Goal: Task Accomplishment & Management: Use online tool/utility

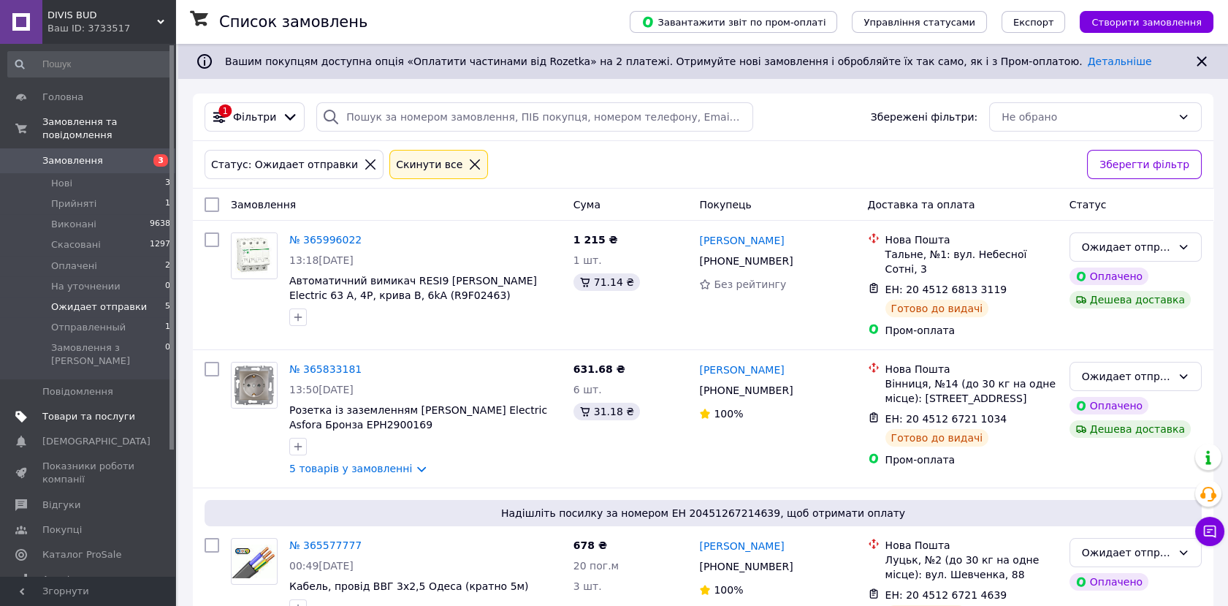
click at [83, 404] on link "Товари та послуги" at bounding box center [89, 416] width 179 height 25
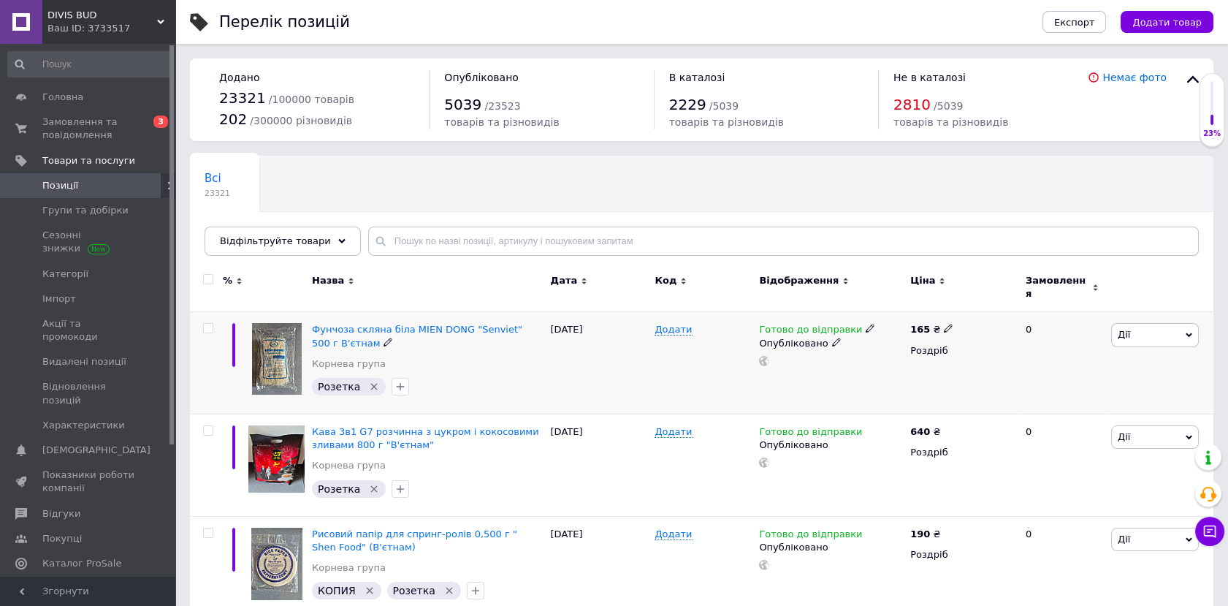
click at [207, 324] on input "checkbox" at bounding box center [207, 328] width 9 height 9
checkbox input "true"
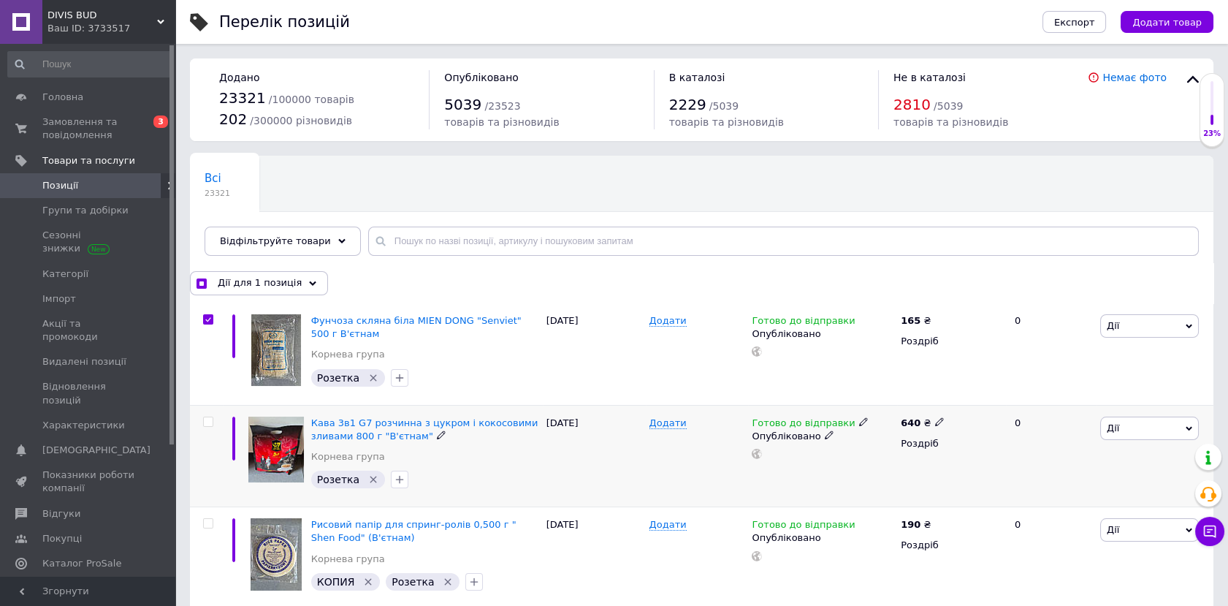
click at [207, 422] on input "checkbox" at bounding box center [207, 421] width 9 height 9
checkbox input "true"
click at [304, 287] on div "Дії для 2 позиції" at bounding box center [257, 282] width 135 height 23
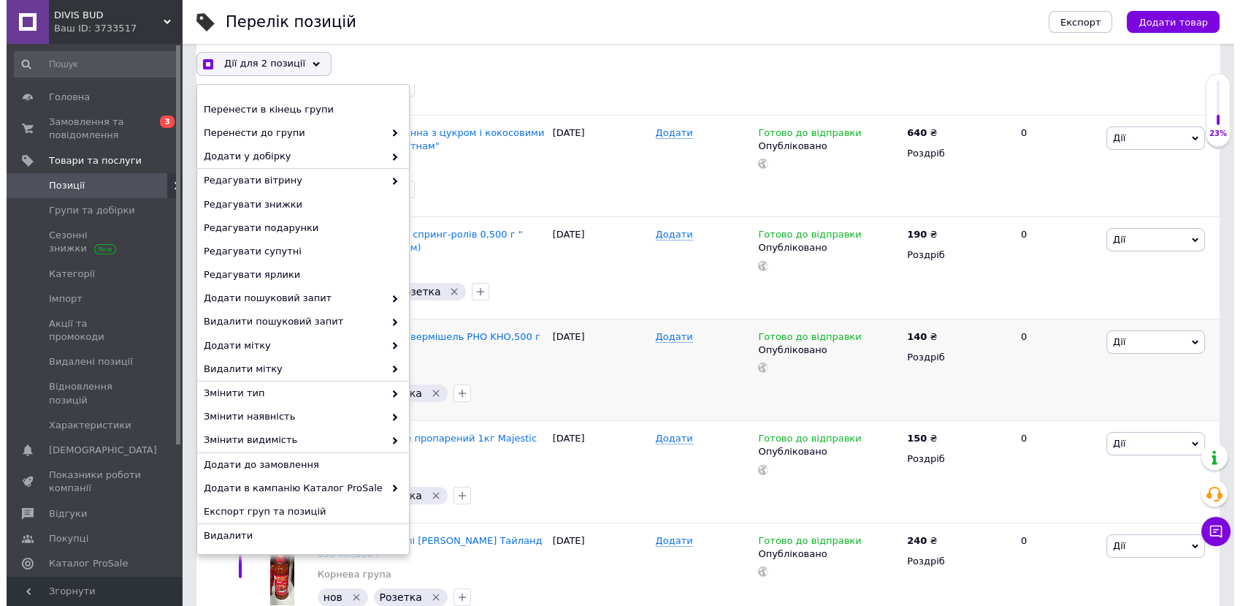
scroll to position [324, 0]
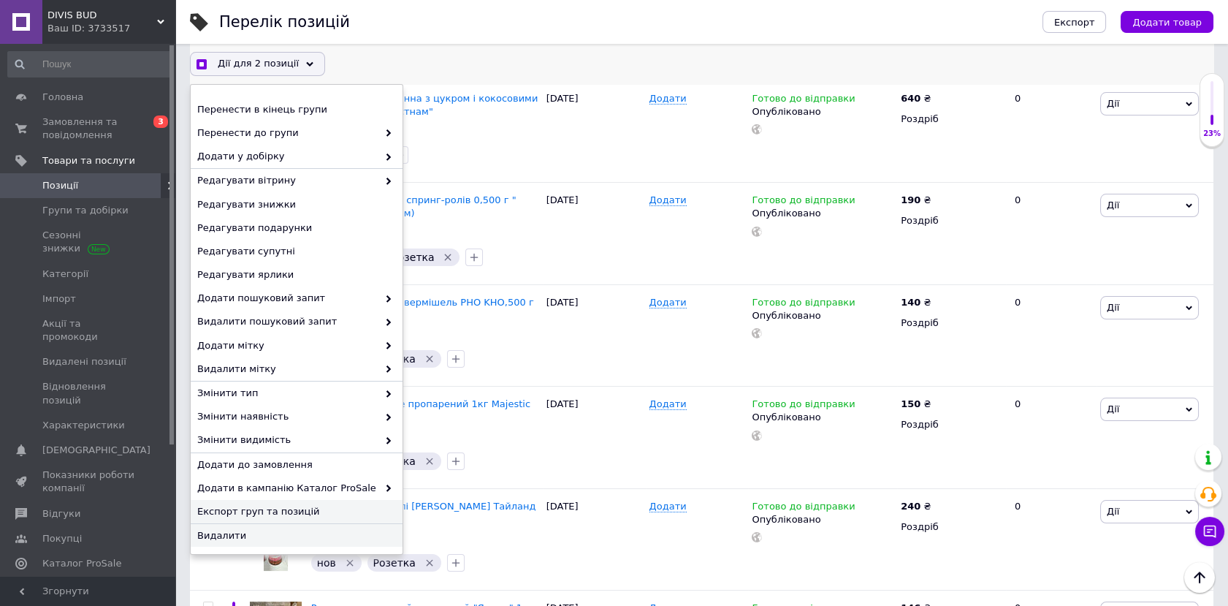
click at [236, 513] on span "Експорт груп та позицій" at bounding box center [294, 511] width 195 height 13
checkbox input "true"
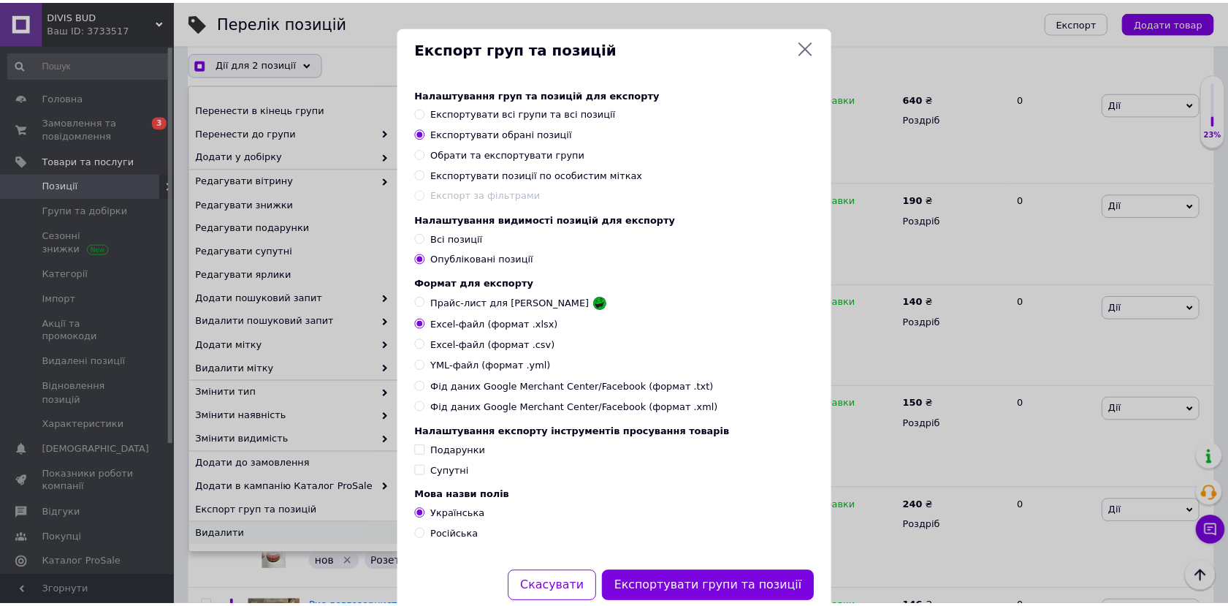
scroll to position [57, 0]
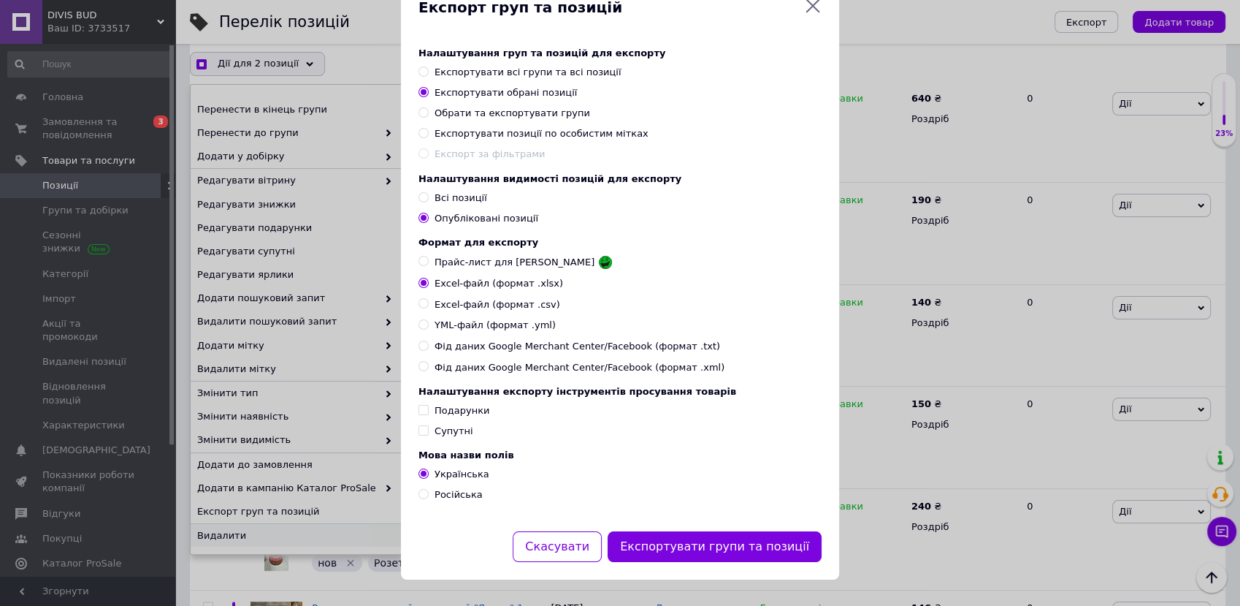
click at [419, 494] on input "Російська" at bounding box center [423, 493] width 9 height 9
radio input "true"
checkbox input "true"
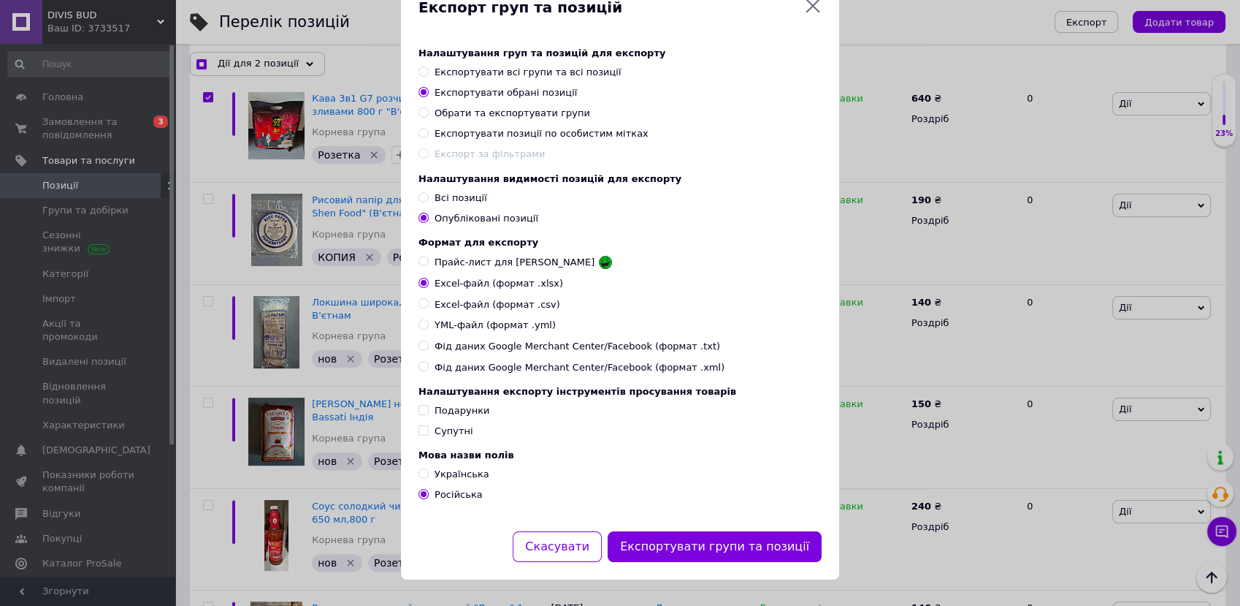
click at [419, 475] on input "Українська" at bounding box center [423, 472] width 9 height 9
radio input "true"
click at [700, 538] on button "Експортувати групи та позиції" at bounding box center [715, 546] width 214 height 31
checkbox input "true"
